Goal: Information Seeking & Learning: Learn about a topic

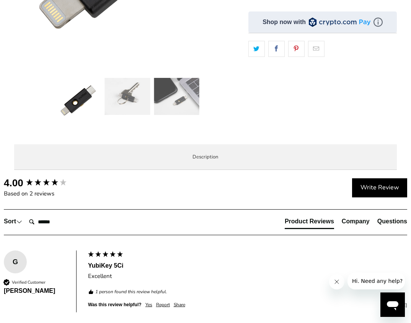
scroll to position [306, 0]
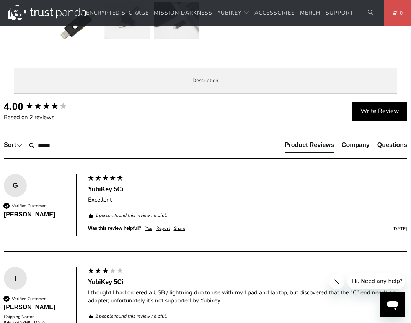
drag, startPoint x: 162, startPoint y: 145, endPoint x: 273, endPoint y: 139, distance: 111.4
click at [0, 0] on p "The YubiKey 5Ci combines hardware-based authentication and public key cryptogra…" at bounding box center [0, 0] width 0 height 0
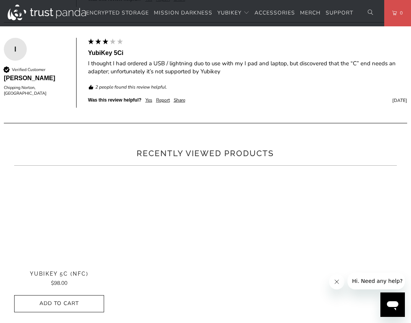
scroll to position [573, 0]
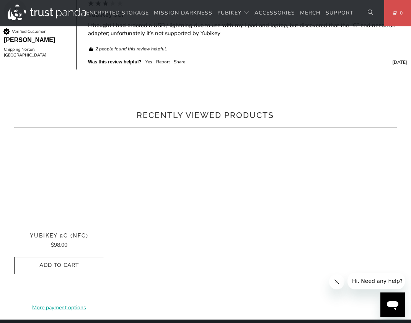
drag, startPoint x: 87, startPoint y: 219, endPoint x: 289, endPoint y: 224, distance: 202.3
click at [0, 0] on div "The YubiKey 5Ci combines hardware-based authentication and public key cryptogra…" at bounding box center [0, 0] width 0 height 0
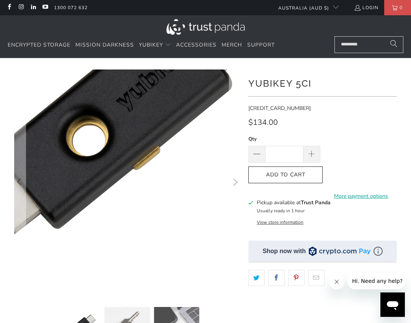
scroll to position [191, 0]
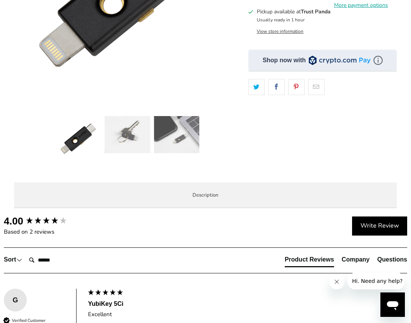
click at [0, 0] on span "Specifications" at bounding box center [0, 0] width 0 height 0
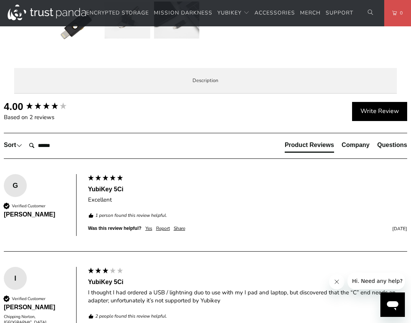
click at [0, 0] on span "Enterprise and Government" at bounding box center [0, 0] width 0 height 0
click at [0, 0] on span "Local Service & Support" at bounding box center [0, 0] width 0 height 0
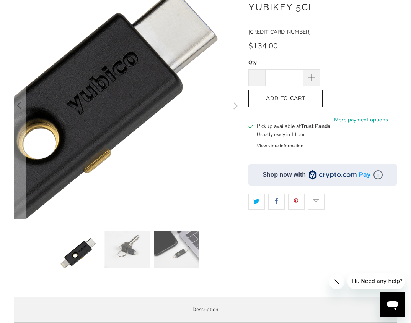
scroll to position [0, 0]
